Goal: Contribute content: Add original content to the website for others to see

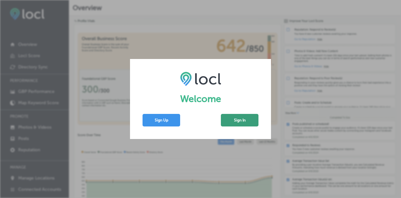
click at [235, 124] on button "Sign In" at bounding box center [240, 120] width 38 height 13
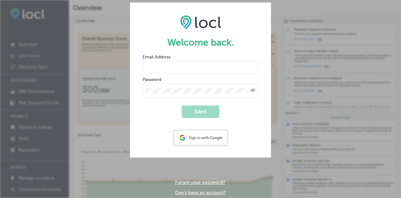
click at [199, 141] on div "Sign in with Google" at bounding box center [200, 137] width 53 height 14
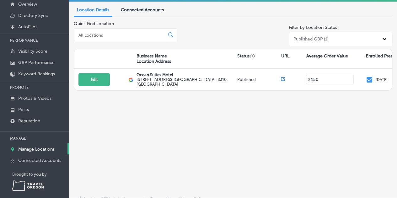
scroll to position [47, 0]
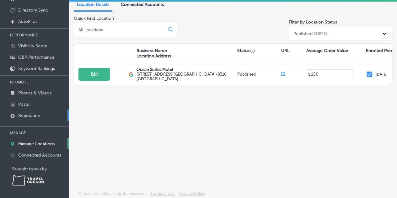
click at [27, 114] on p "Reputation" at bounding box center [29, 115] width 22 height 5
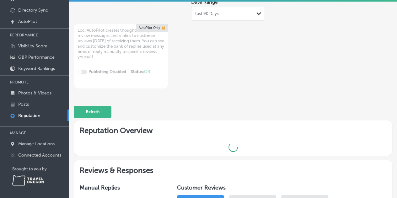
type textarea "x"
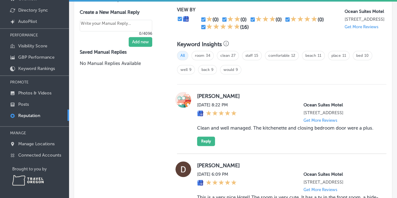
scroll to position [282, 0]
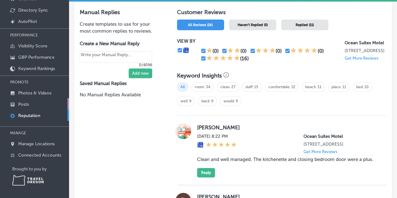
click at [22, 103] on p "Posts" at bounding box center [23, 104] width 11 height 5
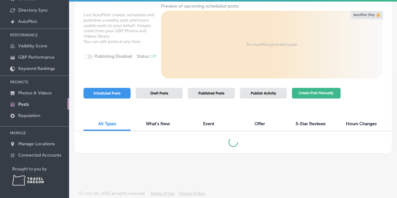
click at [316, 94] on button "Create Post Manually" at bounding box center [316, 93] width 49 height 11
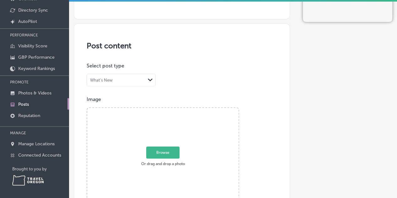
scroll to position [63, 0]
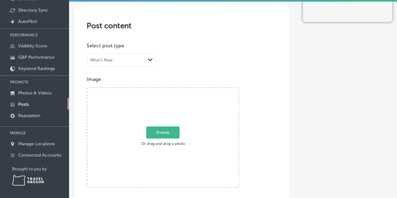
click at [166, 132] on span "Browse" at bounding box center [162, 132] width 33 height 12
click at [166, 90] on input "Browse Or drag and drop a photo" at bounding box center [162, 89] width 151 height 2
type input "C:\fakepath\road closure.jpg"
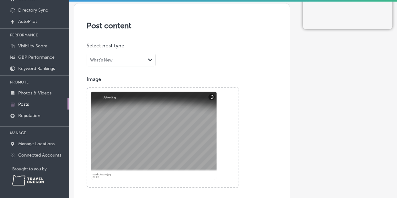
scroll to position [31, 0]
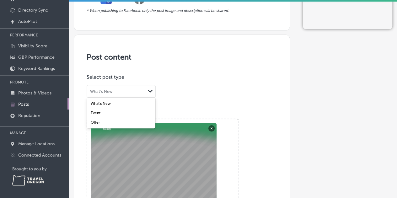
click at [151, 90] on polygon at bounding box center [150, 91] width 5 height 3
click at [96, 113] on label "Event" at bounding box center [96, 113] width 10 height 4
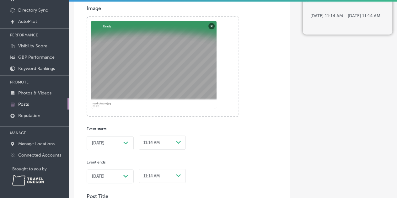
scroll to position [157, 0]
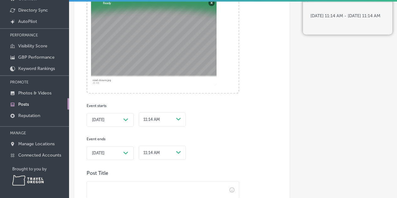
click at [127, 120] on icon "Path Created with Sketch." at bounding box center [125, 119] width 5 height 3
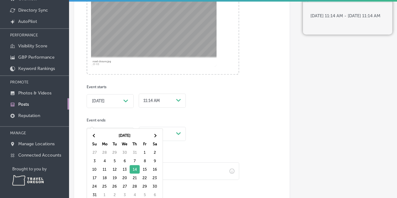
scroll to position [188, 0]
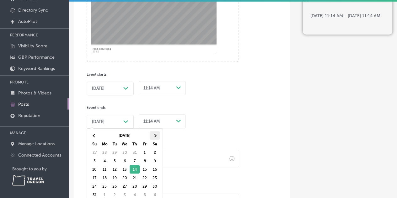
click at [157, 134] on th at bounding box center [155, 135] width 10 height 8
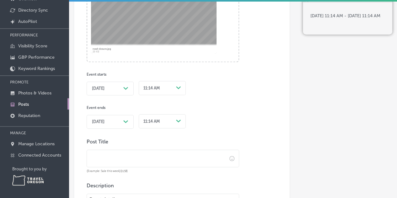
click at [181, 89] on div "Path Created with Sketch." at bounding box center [178, 88] width 10 height 10
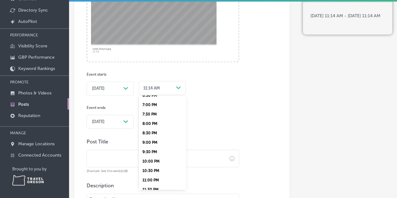
scroll to position [370, 0]
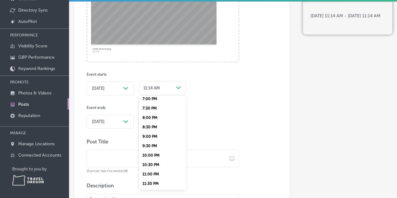
click at [155, 135] on div "9:00 PM" at bounding box center [162, 136] width 47 height 9
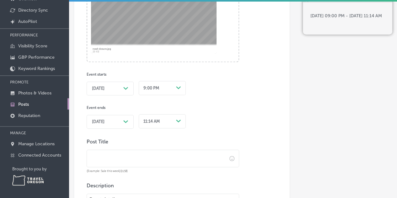
click at [127, 90] on polygon at bounding box center [125, 88] width 5 height 3
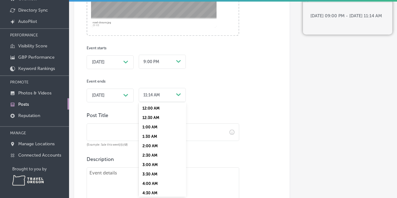
click at [177, 102] on div "option 12:30 AM focused, 2 of 48. 48 results available. Use Up and Down to choo…" at bounding box center [162, 94] width 47 height 16
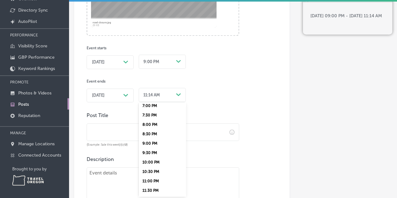
click at [153, 189] on div "11:30 PM" at bounding box center [162, 190] width 47 height 9
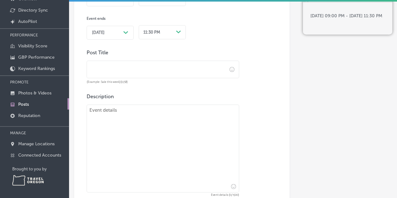
scroll to position [246, 0]
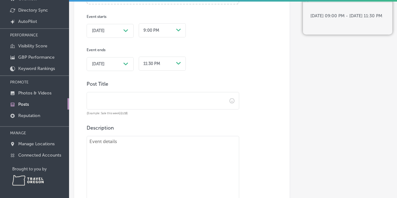
click at [133, 103] on input "text" at bounding box center [157, 100] width 140 height 17
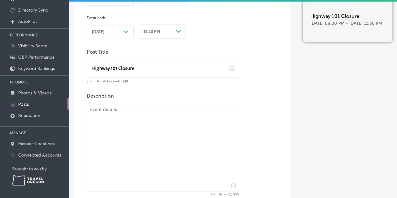
scroll to position [309, 0]
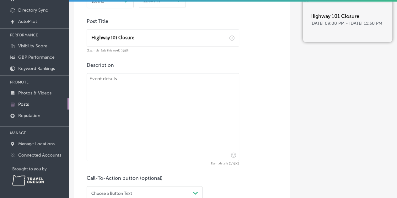
type input "Highway 101 Closure"
click at [95, 84] on textarea at bounding box center [163, 117] width 152 height 88
paste textarea "U.S. 101 (Oregon Coast Highway) will be closed between Bandon and Port Orford f…"
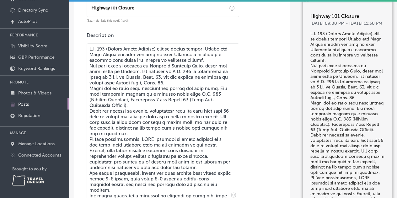
scroll to position [370, 0]
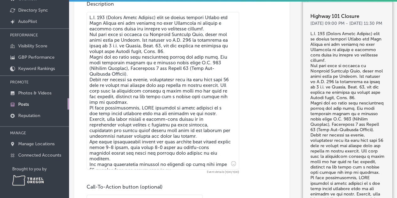
drag, startPoint x: 90, startPoint y: 78, endPoint x: 237, endPoint y: 166, distance: 170.7
click at [237, 166] on div "Description Event details (1500/1500) Call-To-Action button (optional) Choose a…" at bounding box center [182, 105] width 190 height 208
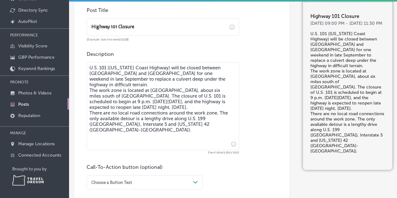
scroll to position [307, 0]
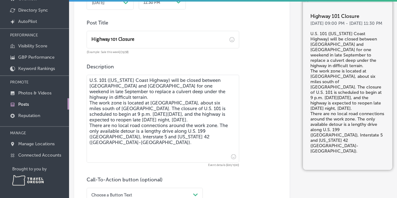
click at [89, 79] on textarea "U.S. 101 (Oregon Coast Highway) will be closed between Bandon and Port Orford f…" at bounding box center [163, 119] width 152 height 88
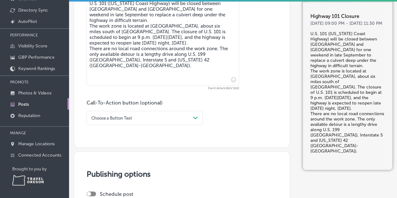
scroll to position [370, 0]
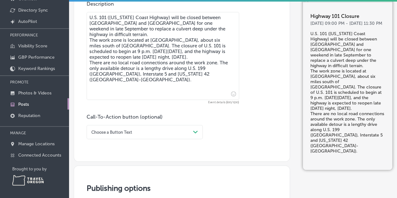
drag, startPoint x: 114, startPoint y: 73, endPoint x: 76, endPoint y: 13, distance: 70.9
type textarea "U.S. 101 (Oregon Coast Highway) will be closed between Bandon and Port Orford f…"
click at [269, 88] on div "Description U.S. 101 (Oregon Coast Highway) will be closed between Bandon and P…" at bounding box center [182, 70] width 190 height 138
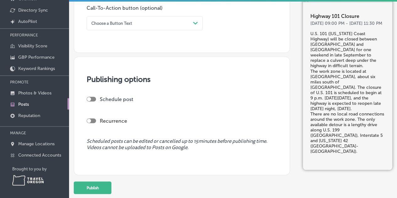
scroll to position [511, 0]
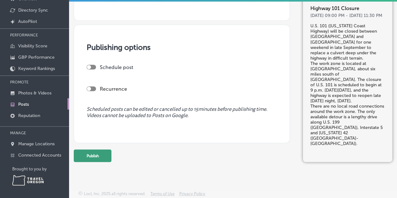
click at [98, 153] on button "Publish" at bounding box center [93, 155] width 38 height 13
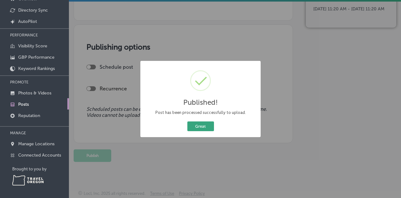
click at [205, 125] on button "Great" at bounding box center [201, 126] width 27 height 10
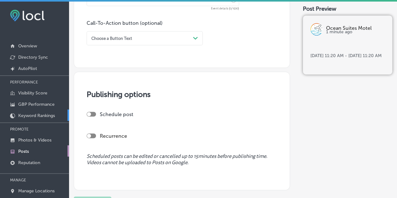
scroll to position [0, 0]
click at [30, 44] on p "Overview" at bounding box center [27, 45] width 19 height 5
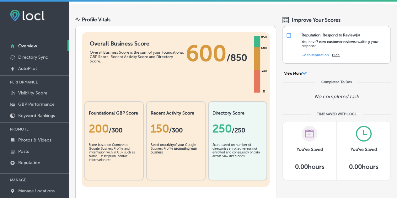
scroll to position [31, 0]
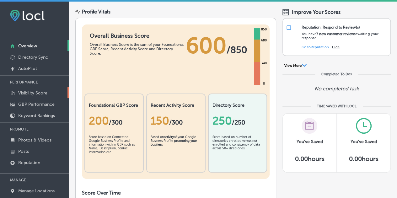
click at [29, 93] on p "Visibility Score" at bounding box center [32, 92] width 29 height 5
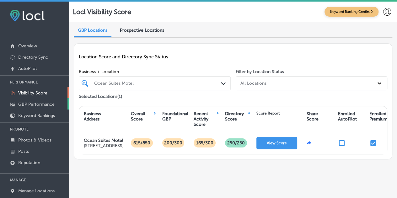
click at [48, 102] on p "GBP Performance" at bounding box center [36, 104] width 36 height 5
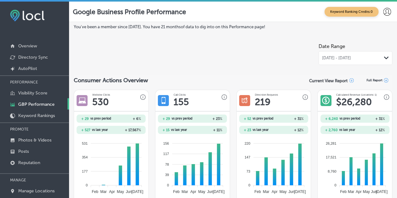
scroll to position [31, 0]
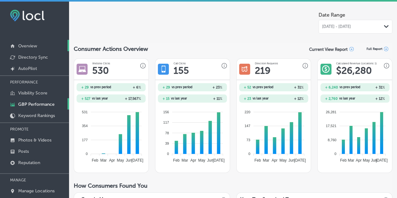
click at [31, 45] on p "Overview" at bounding box center [27, 45] width 19 height 5
